Goal: Task Accomplishment & Management: Complete application form

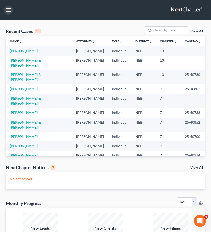
click at [12, 11] on button "button" at bounding box center [8, 10] width 9 height 9
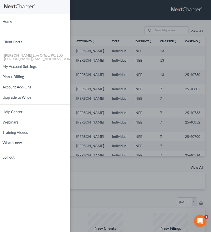
click at [116, 18] on div "Home New Case Client Portal [PERSON_NAME] Law Office, PC, [PERSON_NAME] [PERSON…" at bounding box center [105, 116] width 211 height 232
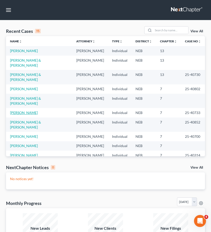
click at [35, 110] on link "[PERSON_NAME]" at bounding box center [24, 112] width 28 height 4
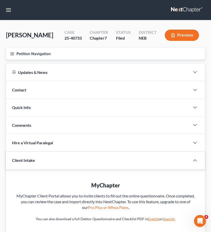
click at [8, 56] on button "Petition Navigation" at bounding box center [105, 54] width 199 height 12
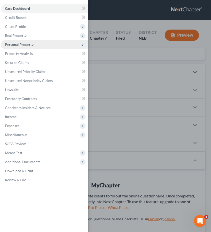
click at [41, 44] on span "Personal Property" at bounding box center [44, 44] width 87 height 9
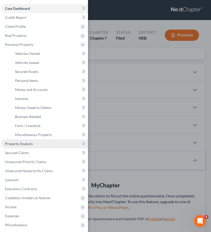
click at [37, 143] on link "Property Analysis" at bounding box center [44, 143] width 87 height 9
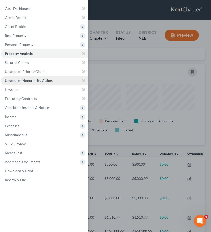
scroll to position [81, 199]
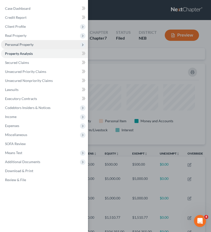
click at [46, 45] on span "Personal Property" at bounding box center [44, 44] width 87 height 9
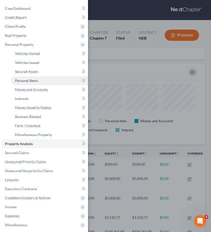
click at [44, 79] on link "Personal Items" at bounding box center [49, 80] width 77 height 9
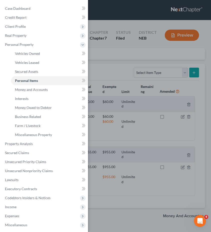
click at [107, 65] on div "Case Dashboard Payments Invoices Payments Payments Credit Report Client Profile" at bounding box center [105, 116] width 211 height 232
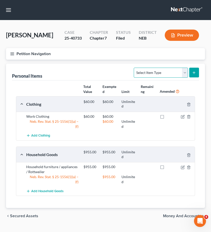
click at [179, 70] on select "Select Item Type Clothing Collectibles Of Value Electronics Firearms Household …" at bounding box center [161, 73] width 54 height 10
click at [9, 50] on button "Petition Navigation" at bounding box center [105, 54] width 199 height 12
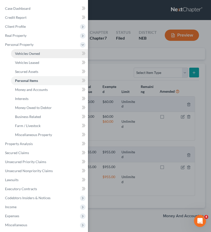
click at [40, 56] on link "Vehicles Owned" at bounding box center [49, 53] width 77 height 9
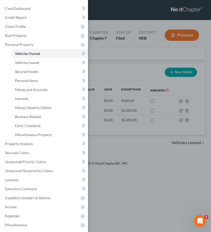
click at [117, 69] on div "Case Dashboard Payments Invoices Payments Payments Credit Report Client Profile" at bounding box center [105, 116] width 211 height 232
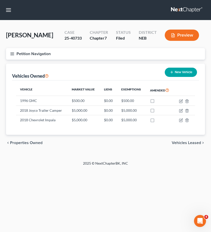
click at [10, 53] on icon "button" at bounding box center [12, 54] width 5 height 5
